Goal: Task Accomplishment & Management: Complete application form

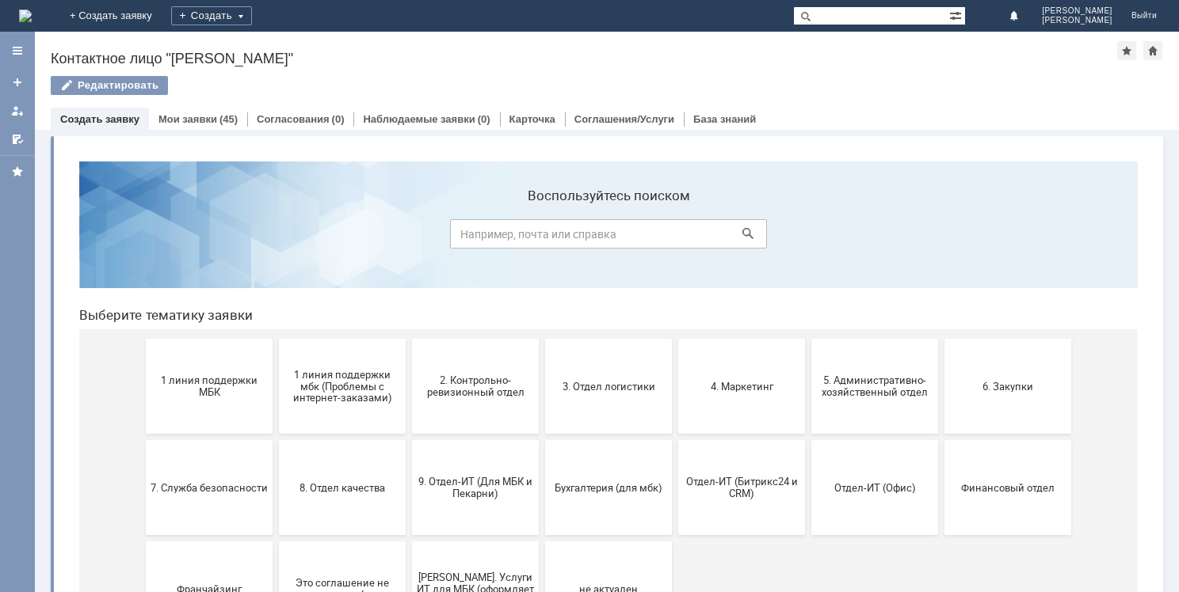
click at [120, 117] on link "Создать заявку" at bounding box center [99, 119] width 79 height 12
click at [893, 485] on span "Отдел-ИТ (Офис)" at bounding box center [874, 488] width 117 height 12
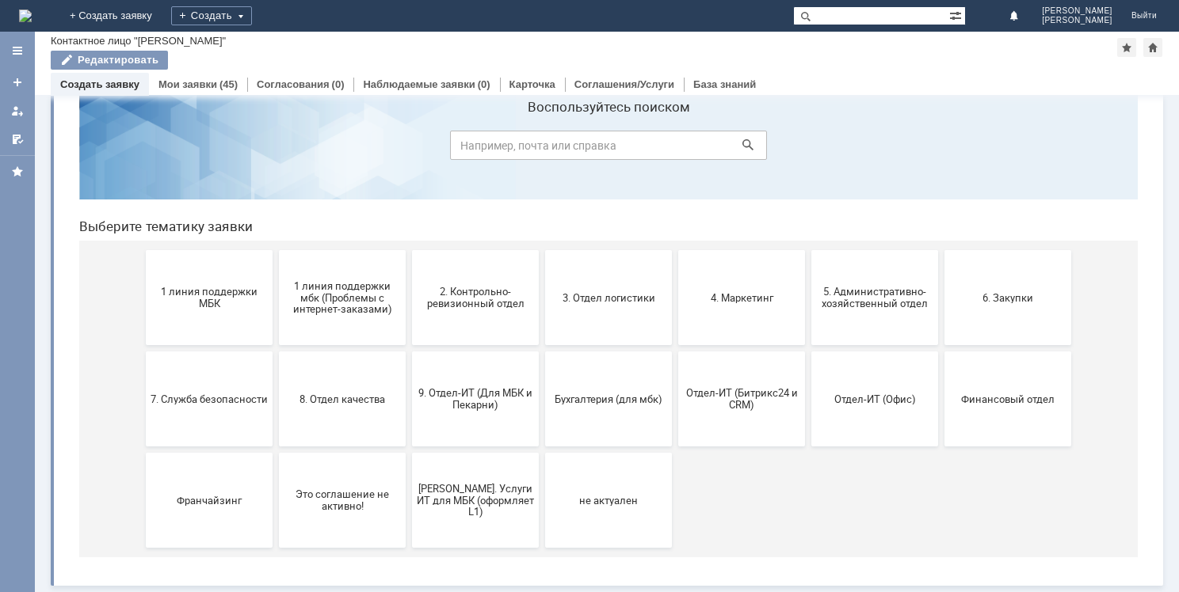
scroll to position [52, 0]
drag, startPoint x: 663, startPoint y: 383, endPoint x: 773, endPoint y: 372, distance: 110.6
click at [773, 372] on div "1 линия поддержки МБК 1 линия поддержки мбк (Проблемы с интернет-заказами) 2. К…" at bounding box center [611, 400] width 931 height 317
click at [483, 401] on span "9. Отдел-ИТ (Для МБК и Пекарни)" at bounding box center [475, 401] width 117 height 24
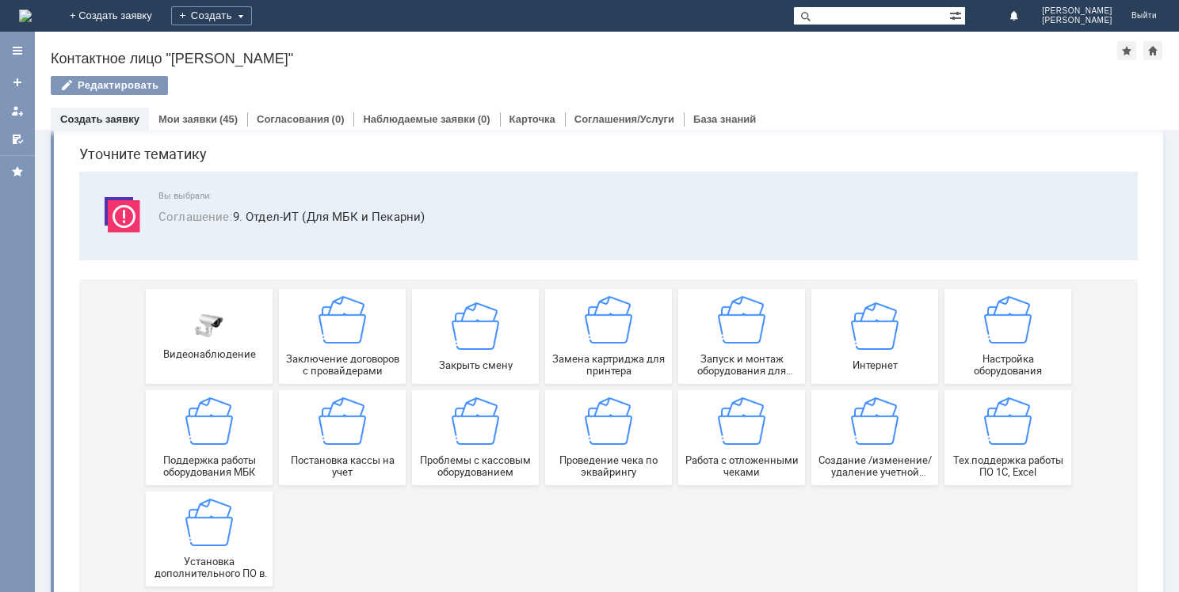
scroll to position [0, 0]
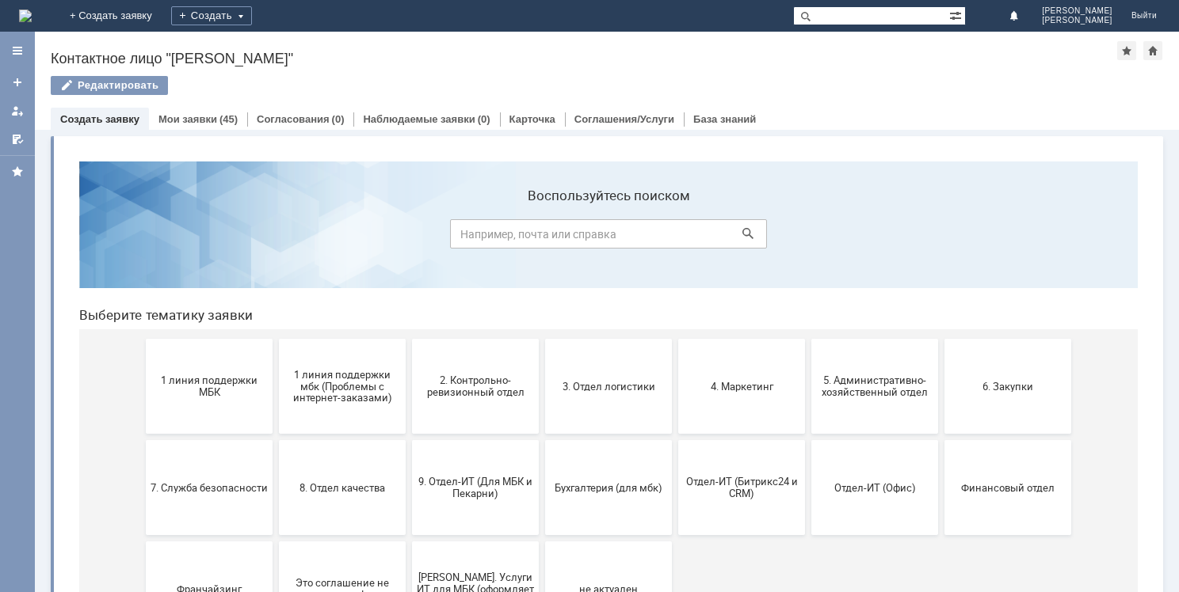
click at [104, 117] on link "Создать заявку" at bounding box center [99, 119] width 79 height 12
click at [596, 394] on button "3. Отдел логистики" at bounding box center [608, 386] width 127 height 95
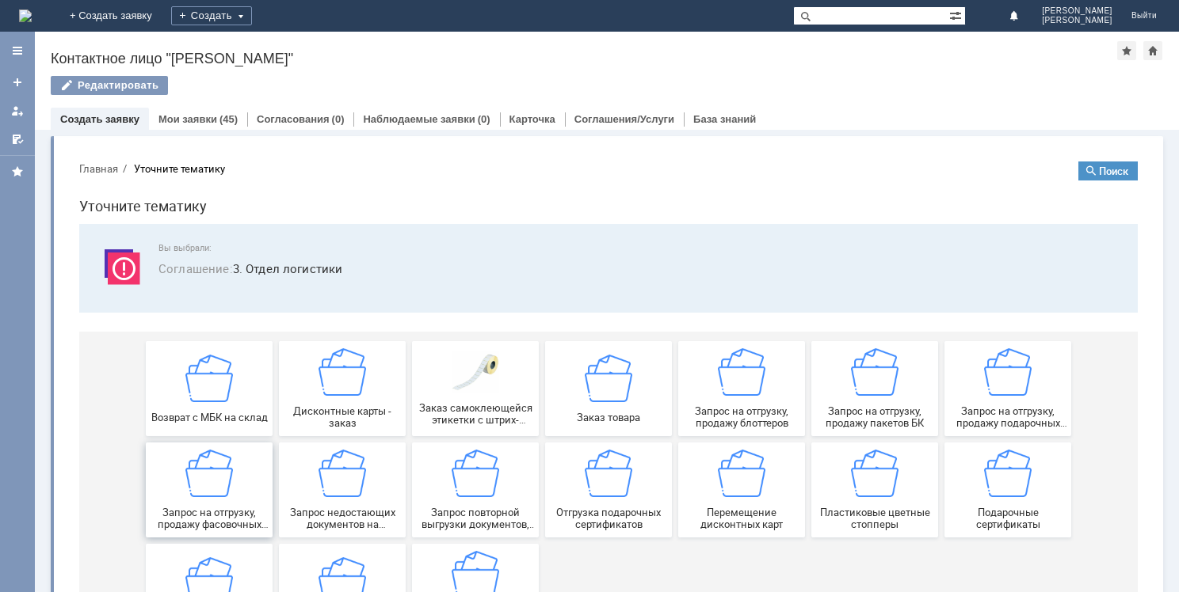
click at [205, 493] on img at bounding box center [209, 474] width 48 height 48
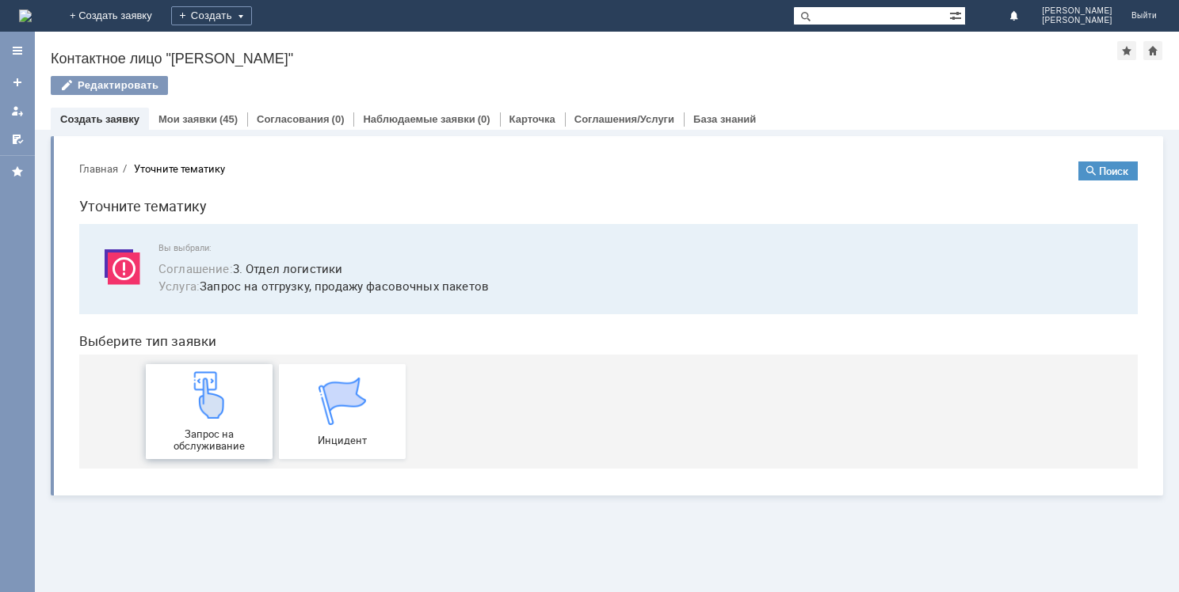
click at [198, 396] on img at bounding box center [209, 395] width 48 height 48
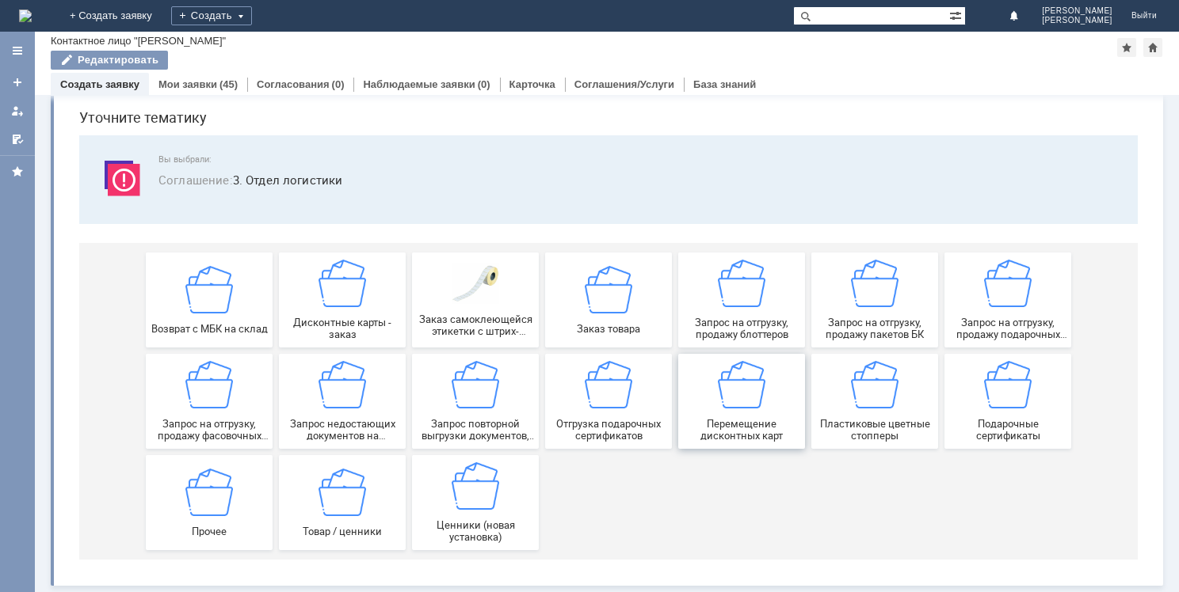
scroll to position [54, 0]
click at [191, 82] on link "Мои заявки" at bounding box center [187, 84] width 59 height 12
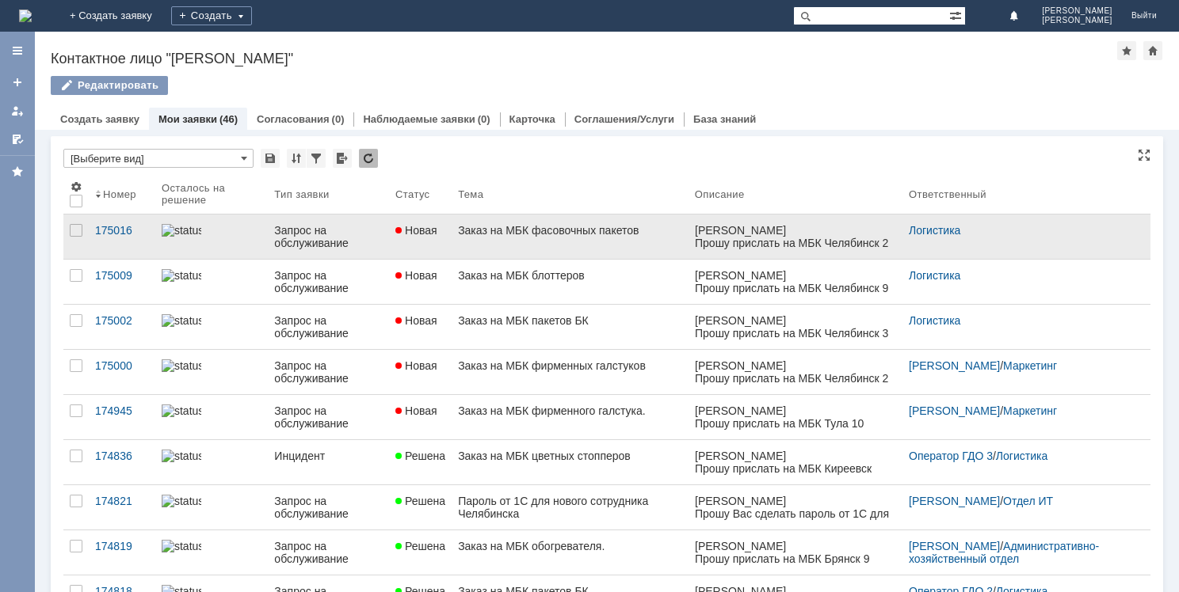
click at [610, 250] on link "Заказ на МБК фасовочных пакетов" at bounding box center [569, 237] width 237 height 44
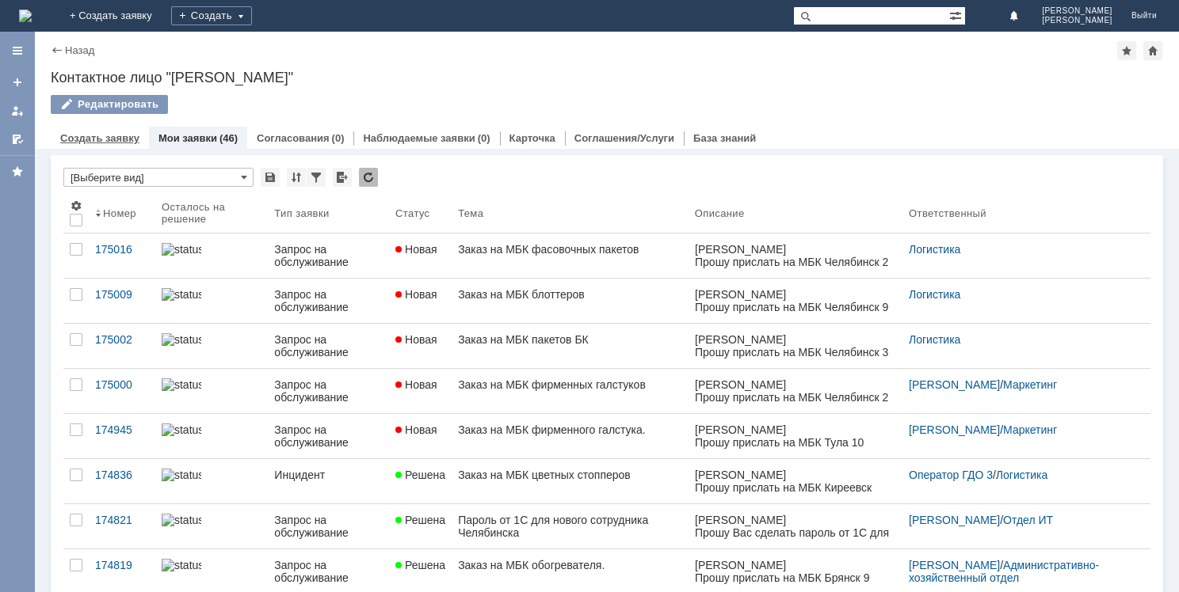
click at [116, 138] on link "Создать заявку" at bounding box center [99, 138] width 79 height 12
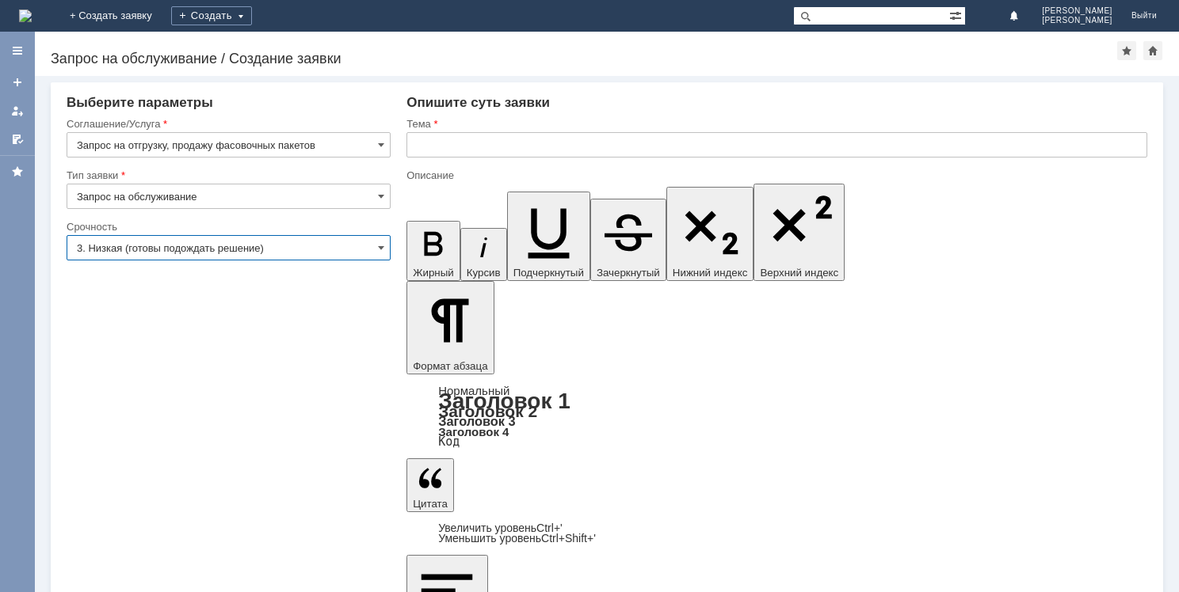
click at [282, 246] on input "3. Низкая (готовы подождать решение)" at bounding box center [229, 247] width 324 height 25
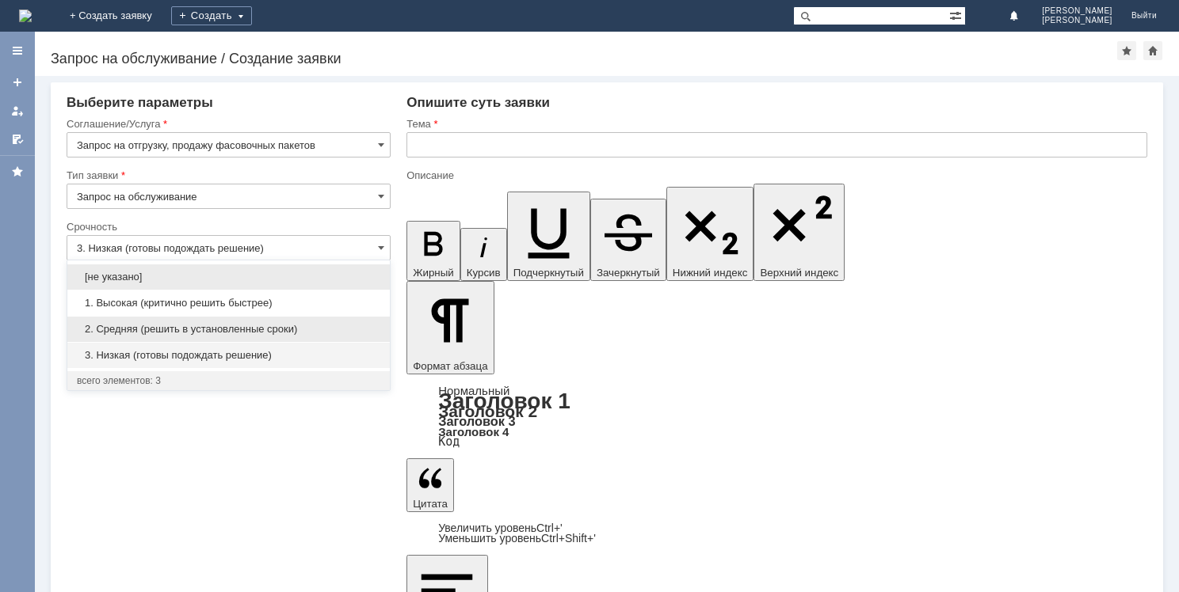
click at [255, 327] on span "2. Средняя (решить в установленные сроки)" at bounding box center [228, 329] width 303 height 13
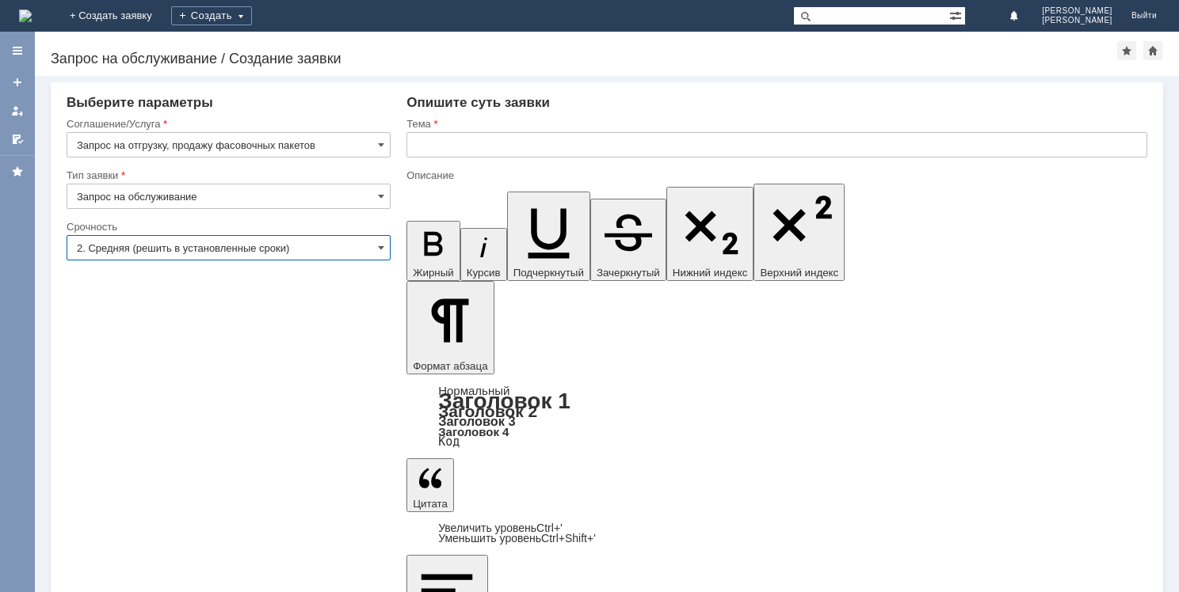
type input "2. Средняя (решить в установленные сроки)"
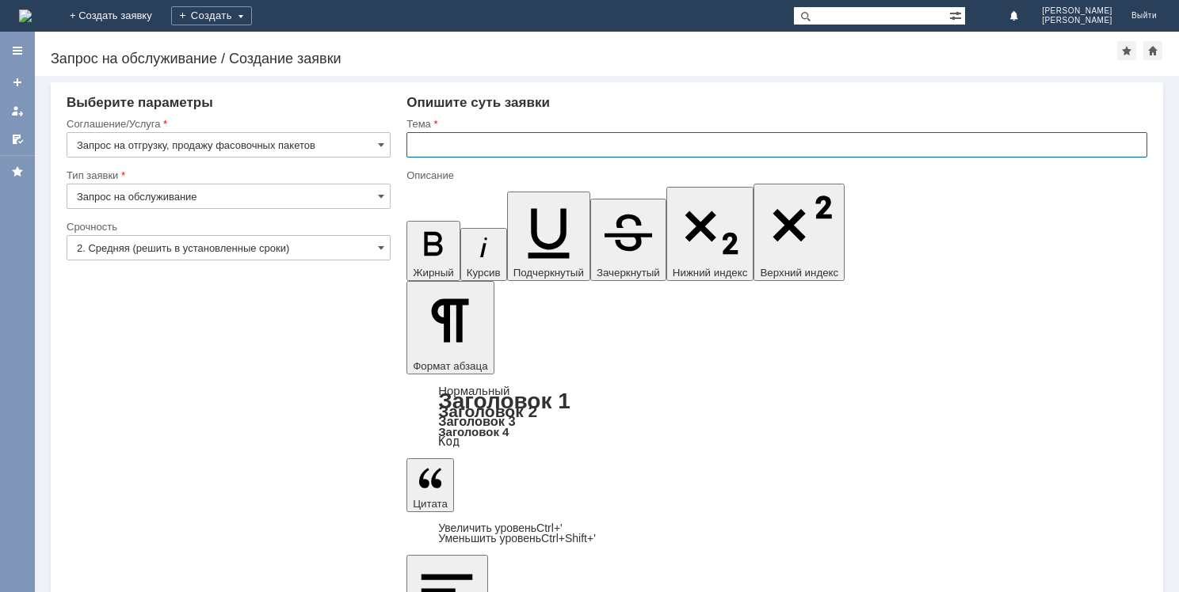
click at [462, 149] on input "text" at bounding box center [776, 144] width 741 height 25
type input "Заказ на МБК фасовочных пакетов"
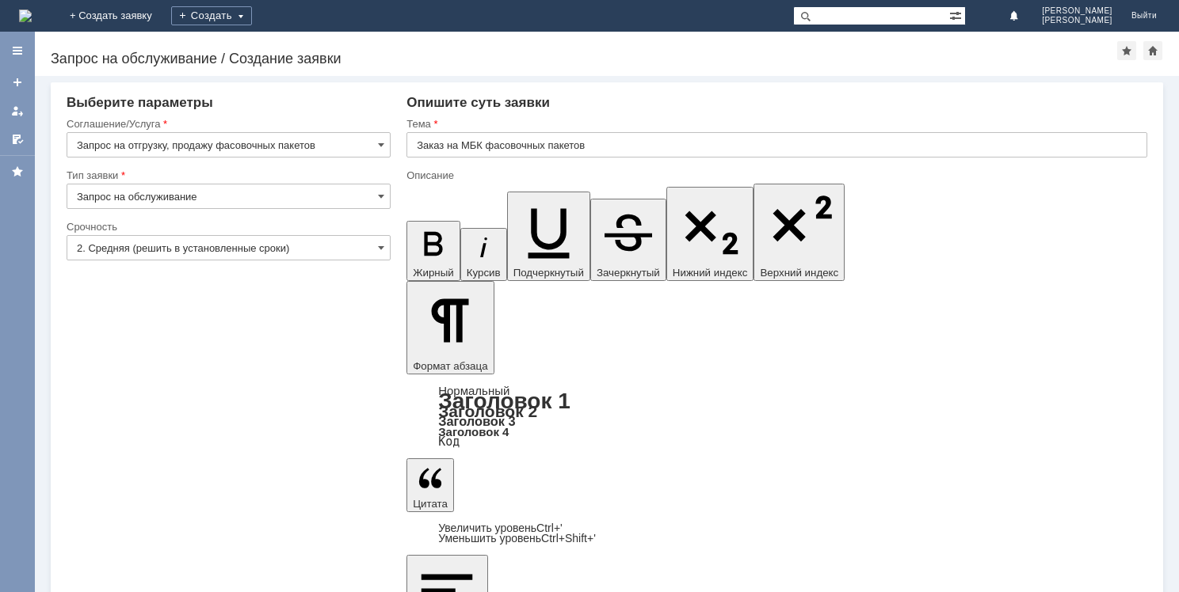
drag, startPoint x: 421, startPoint y: 4609, endPoint x: 798, endPoint y: 4628, distance: 378.3
copy div "Прошу прислать на МБК Челябинск 2 фасовочные пакеты - 2 упаковки."
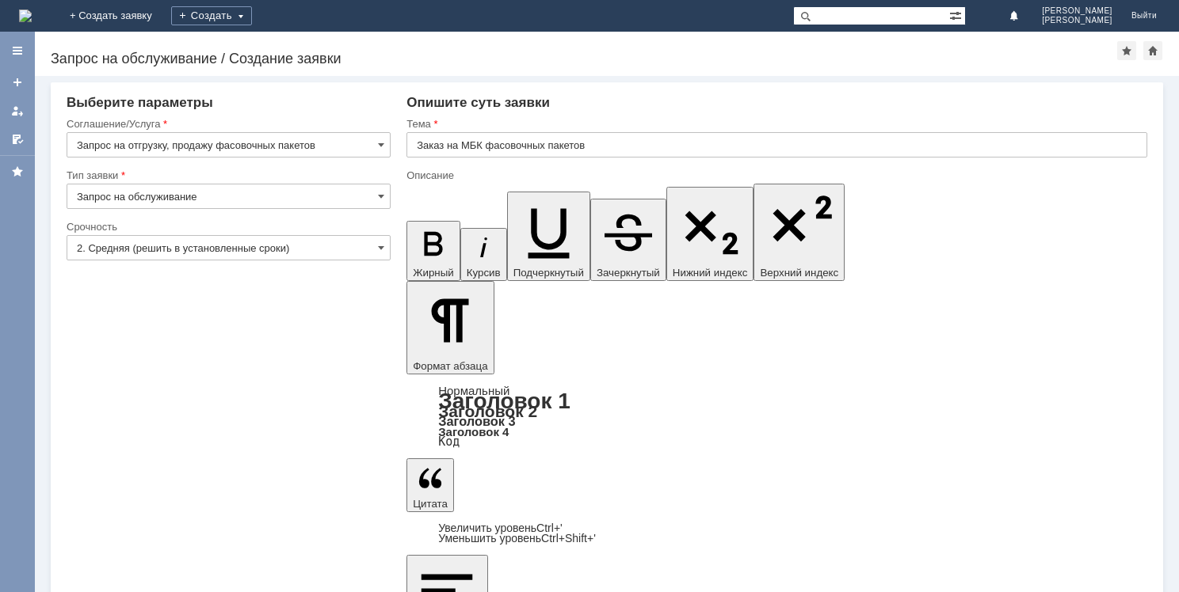
drag, startPoint x: 424, startPoint y: 4626, endPoint x: 798, endPoint y: 4628, distance: 374.6
copy div "Прошу прислать на МБК Челябинск 3 фасовочные пакеты - 3 упаковки."
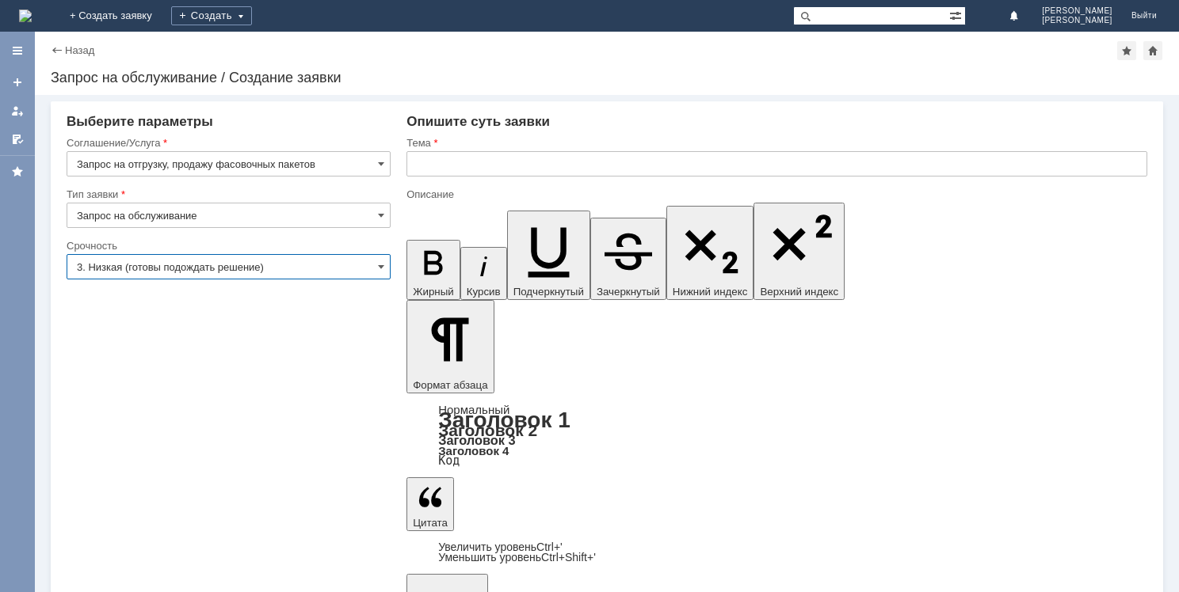
click at [219, 266] on input "3. Низкая (готовы подождать решение)" at bounding box center [229, 266] width 324 height 25
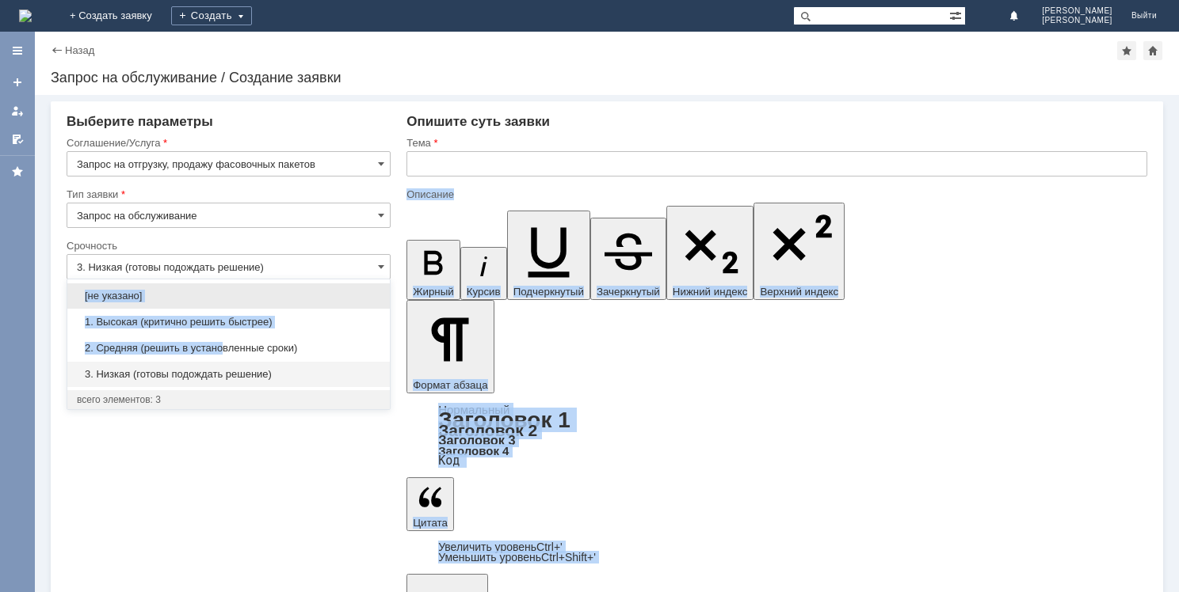
drag, startPoint x: 223, startPoint y: 350, endPoint x: 464, endPoint y: 163, distance: 305.4
click at [464, 95] on div "Внимание! Выберите параметры Соглашение/Услуга Запрос на отгрузку, продажу фасо…" at bounding box center [607, 95] width 1144 height 0
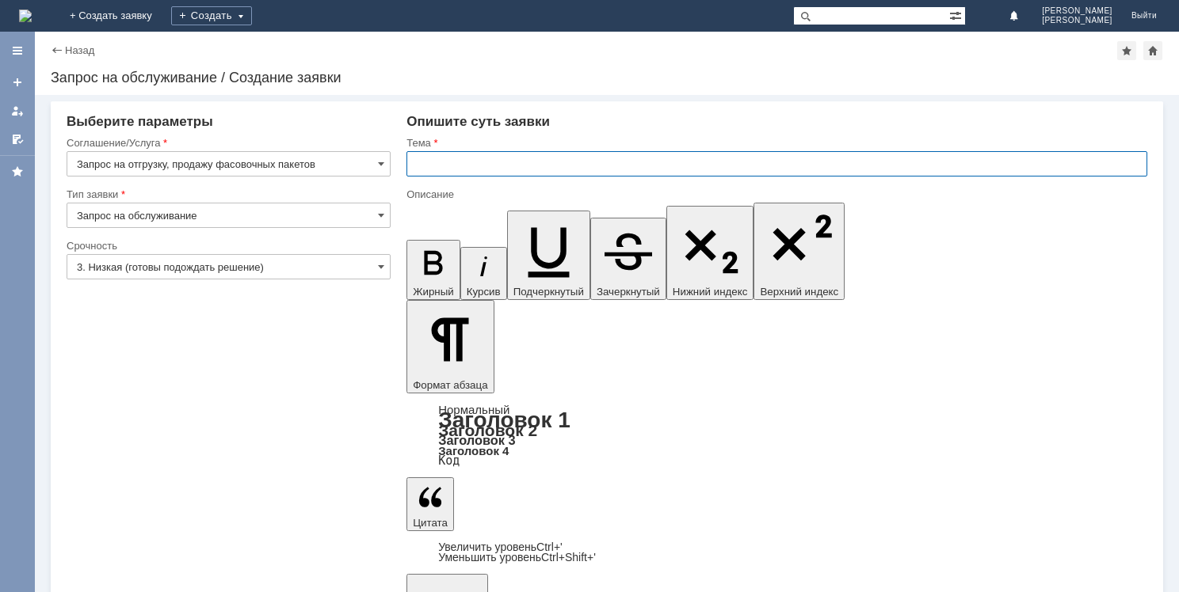
click at [464, 163] on input "text" at bounding box center [776, 163] width 741 height 25
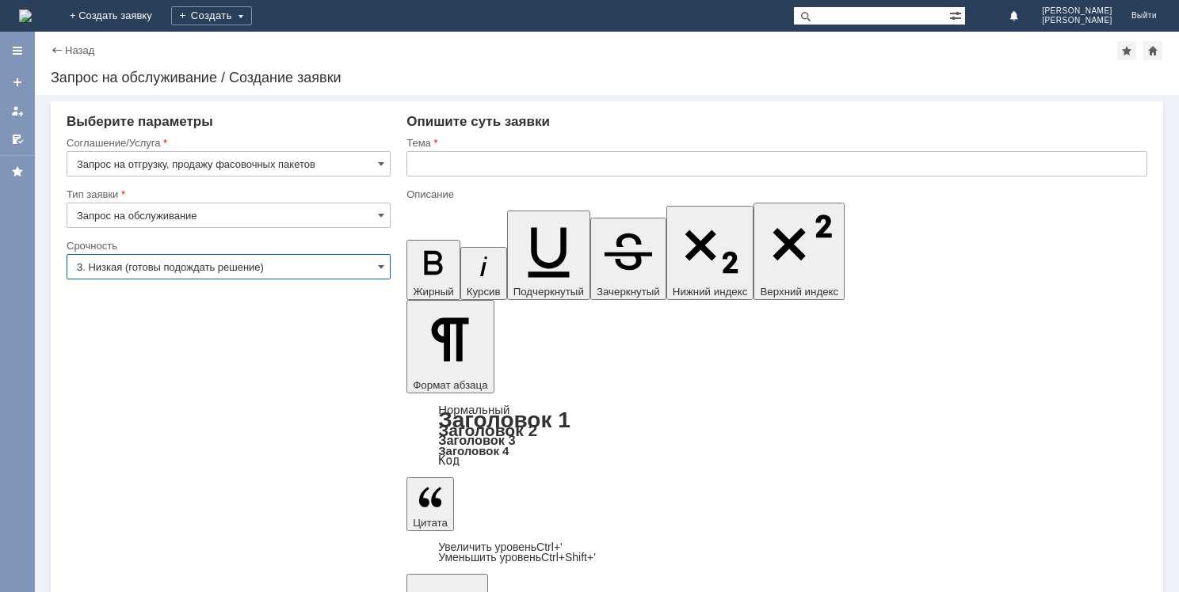
click at [287, 259] on input "3. Низкая (готовы подождать решение)" at bounding box center [229, 266] width 324 height 25
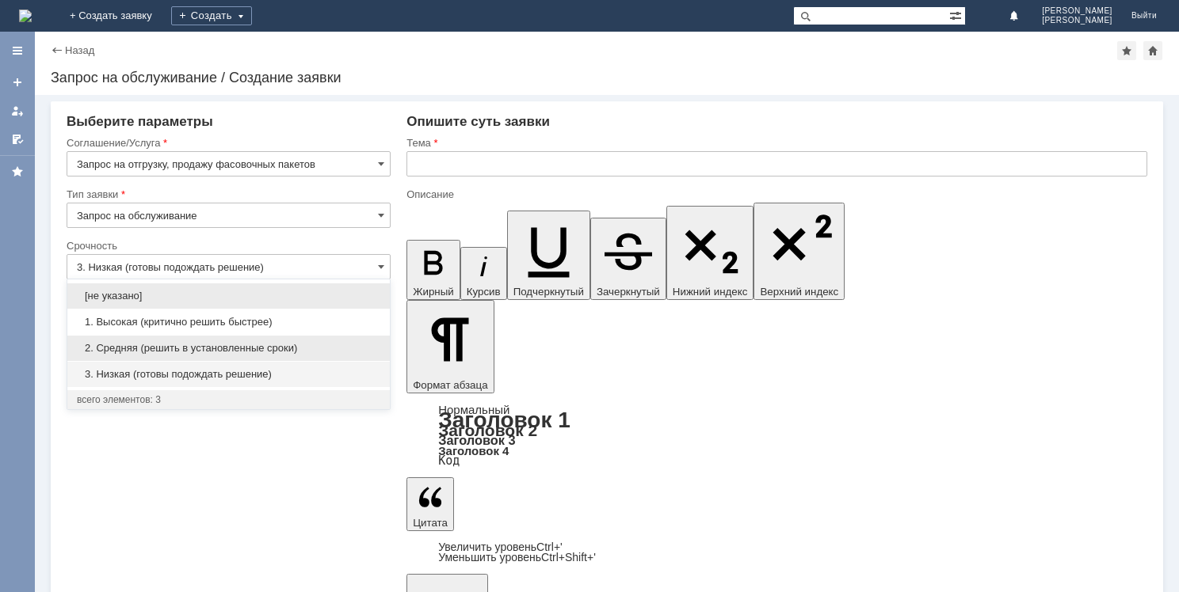
click at [230, 352] on span "2. Средняя (решить в установленные сроки)" at bounding box center [228, 348] width 303 height 13
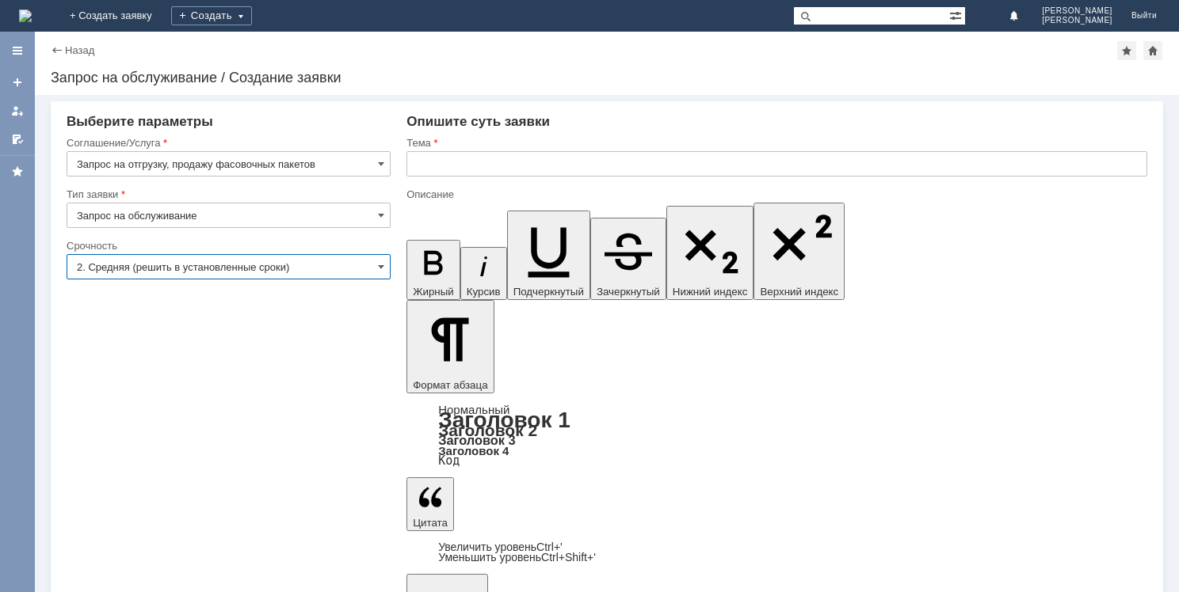
type input "2. Средняя (решить в установленные сроки)"
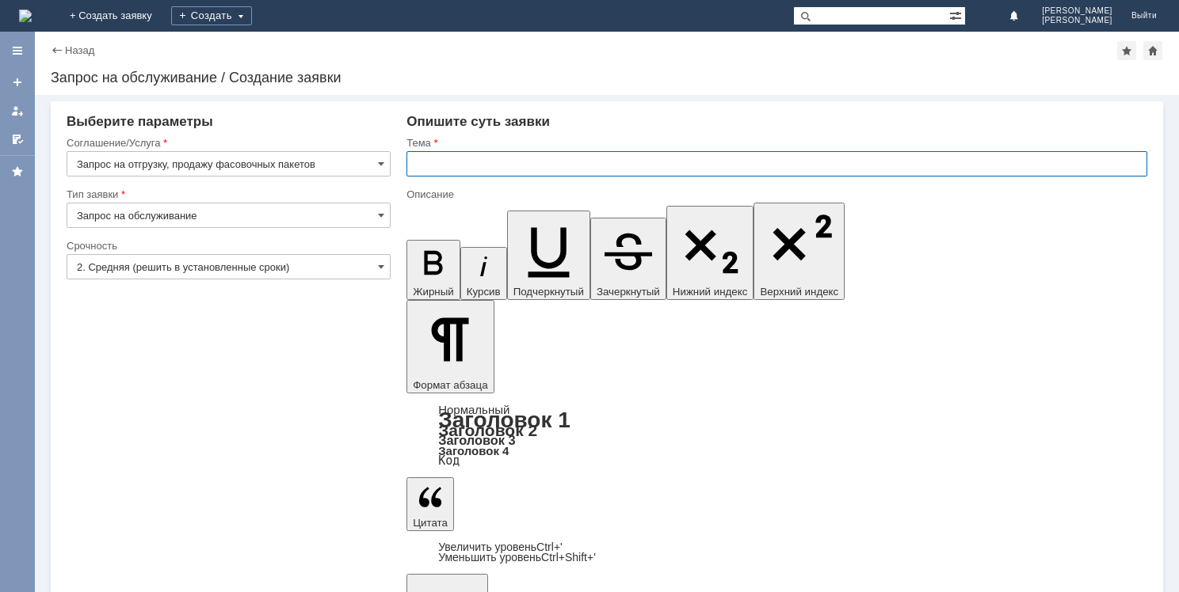
click at [459, 165] on input "text" at bounding box center [776, 163] width 741 height 25
type input "Заказ на МБК пакетов БК"
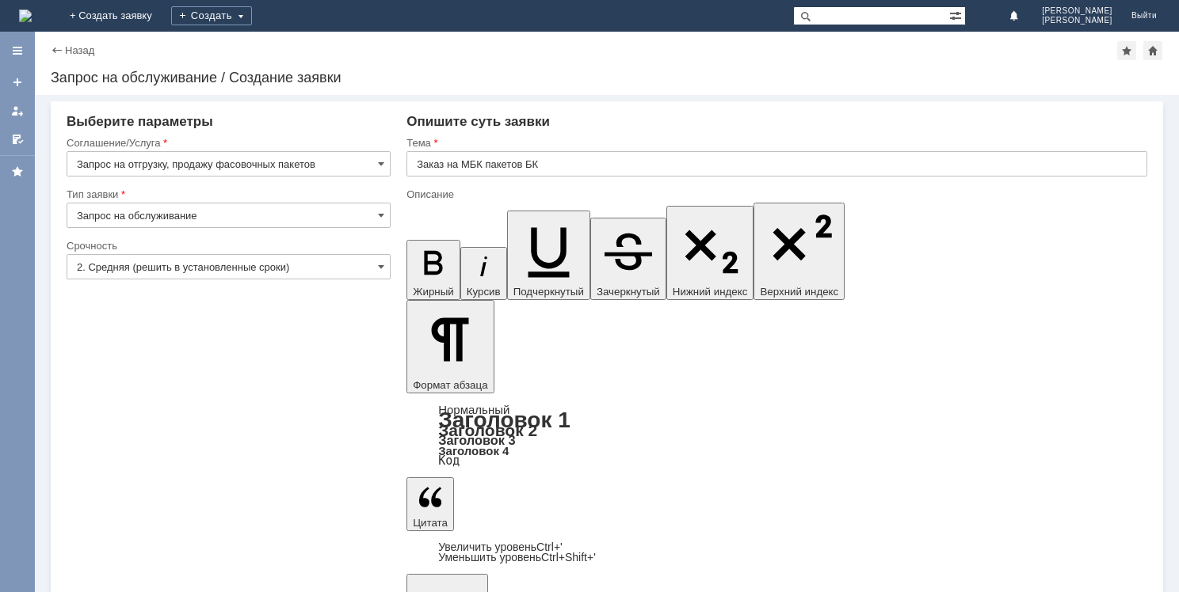
drag, startPoint x: 419, startPoint y: 4632, endPoint x: 1055, endPoint y: 4631, distance: 636.0
copy div "Прошу прислать на МБК Челябинск 2 пакеты майка БК маленькие 2 упаковки, средние…"
